Goal: Check status: Check status

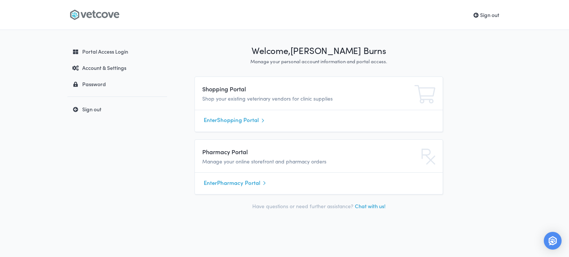
click at [224, 121] on link "Enter Shopping Portal" at bounding box center [319, 120] width 230 height 11
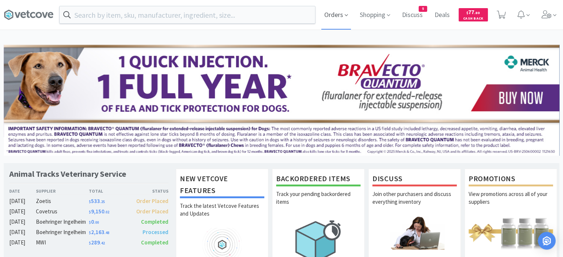
click at [341, 13] on span "Orders" at bounding box center [336, 15] width 30 height 30
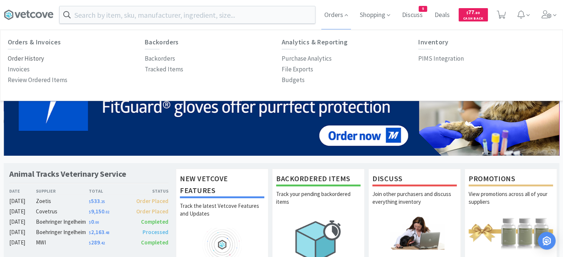
click at [37, 57] on p "Order History" at bounding box center [26, 59] width 36 height 10
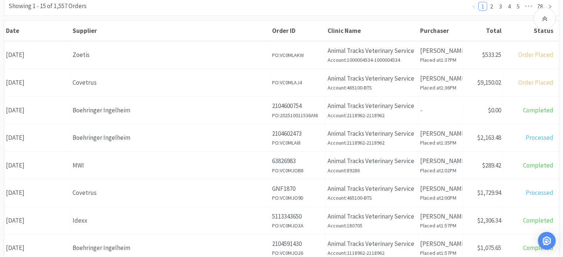
scroll to position [104, 0]
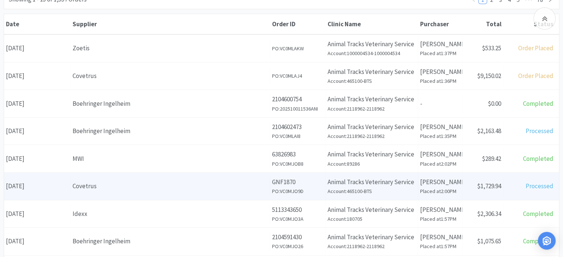
click at [93, 188] on div "Covetrus" at bounding box center [170, 186] width 195 height 10
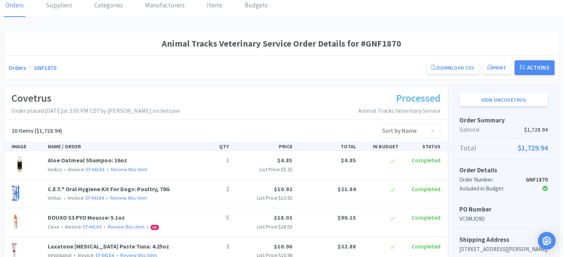
scroll to position [17, 0]
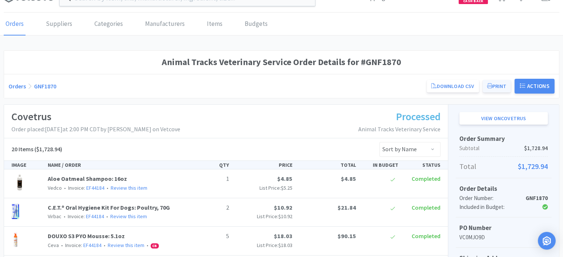
click at [507, 91] on button "Print" at bounding box center [497, 86] width 28 height 13
